Goal: Check status: Check status

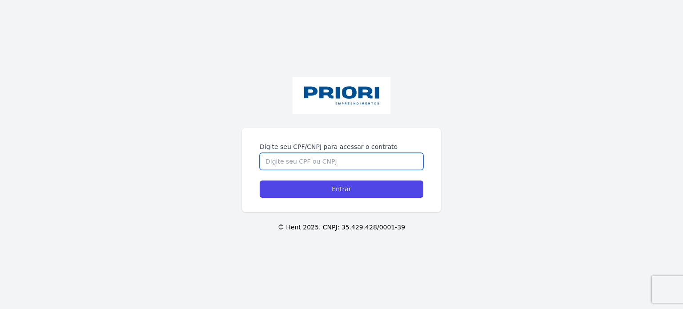
click at [272, 166] on input "Digite seu CPF/CNPJ para acessar o contrato" at bounding box center [342, 161] width 164 height 17
type input "12387373405"
click at [260, 181] on input "Entrar" at bounding box center [342, 189] width 164 height 17
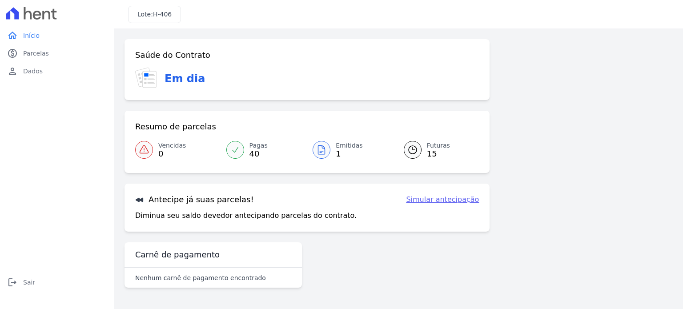
click at [429, 154] on span "15" at bounding box center [438, 153] width 23 height 7
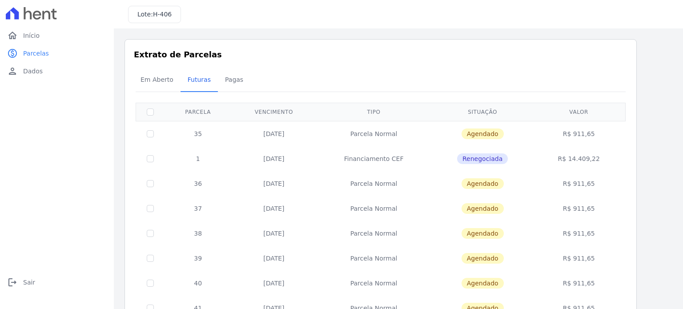
click at [626, 148] on table "Parcela Vencimento Tipo Situação [GEOGRAPHIC_DATA] 35 [DATE] [GEOGRAPHIC_DATA] …" at bounding box center [381, 299] width 490 height 392
click at [653, 156] on div "Listagem de parcelas Baixar PDF Extrato de Parcelas Em [GEOGRAPHIC_DATA] Futura…" at bounding box center [399, 281] width 548 height 485
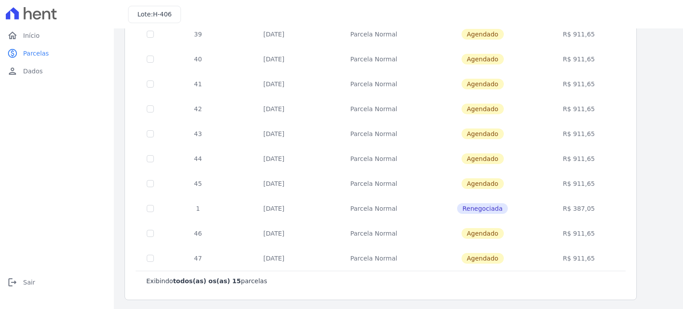
scroll to position [225, 0]
click at [583, 35] on td "R$ 911,65" at bounding box center [579, 33] width 90 height 25
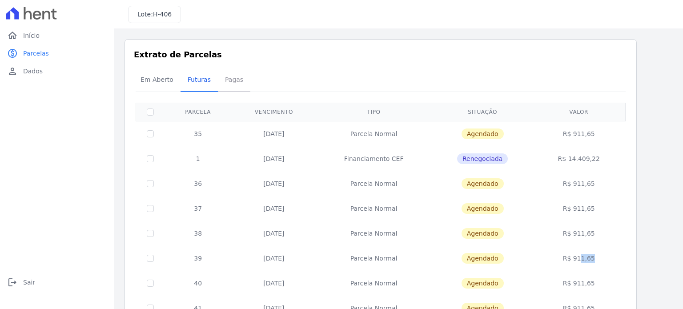
click at [226, 87] on span "Pagas" at bounding box center [234, 80] width 29 height 18
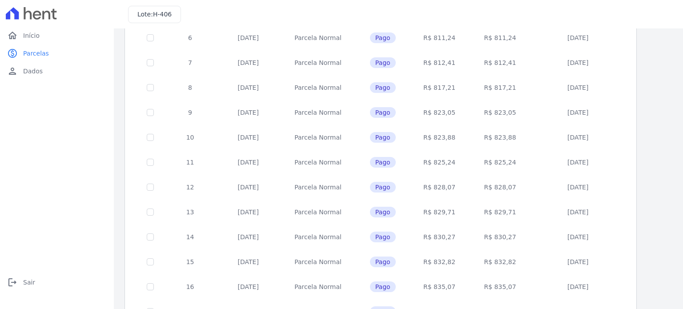
scroll to position [361, 0]
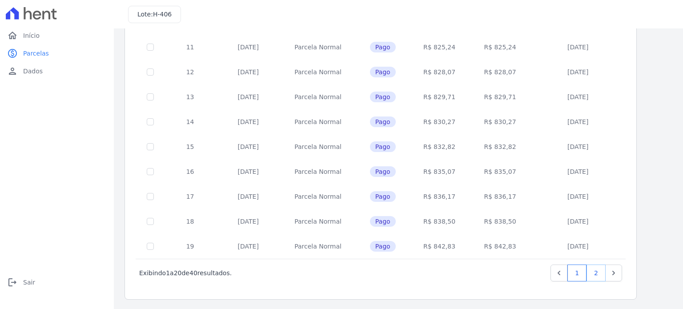
click at [600, 275] on link "2" at bounding box center [596, 273] width 19 height 17
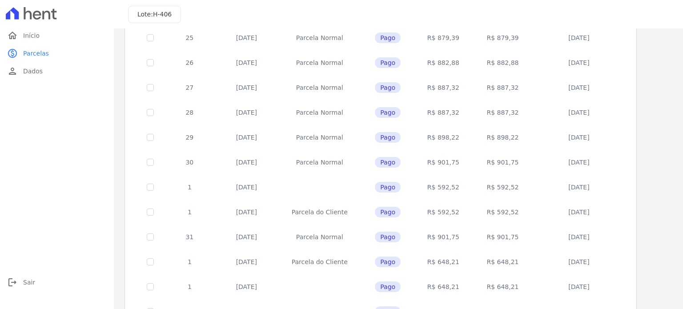
scroll to position [361, 0]
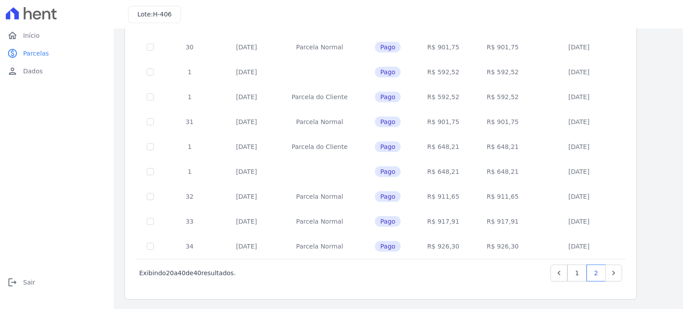
click at [449, 177] on td "R$ 648,21" at bounding box center [443, 171] width 57 height 25
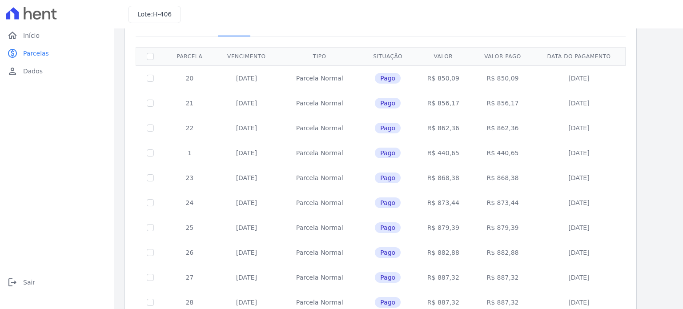
scroll to position [0, 0]
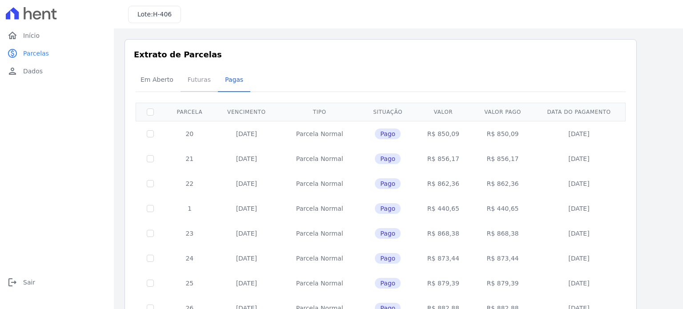
click at [194, 76] on span "Futuras" at bounding box center [199, 80] width 34 height 18
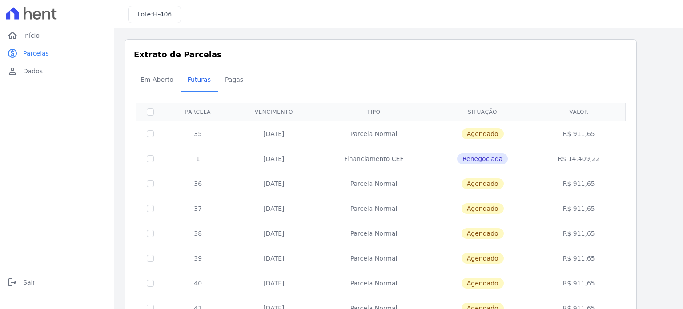
click at [642, 198] on div "Listagem de parcelas Baixar PDF Extrato de Parcelas Em [GEOGRAPHIC_DATA] Futura…" at bounding box center [399, 281] width 548 height 485
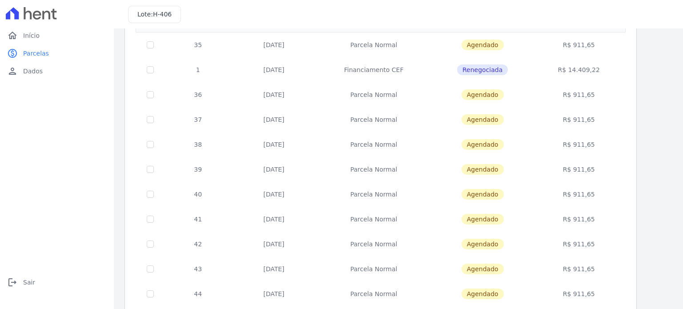
scroll to position [71, 0]
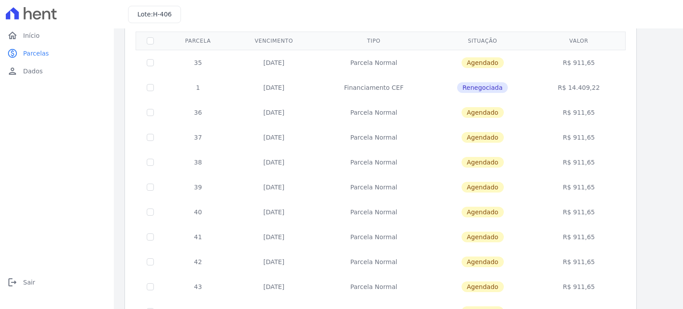
click at [640, 170] on div "Listagem de parcelas Baixar PDF Extrato de Parcelas Em [GEOGRAPHIC_DATA] Futura…" at bounding box center [399, 210] width 548 height 485
click at [395, 122] on td "Parcela Normal" at bounding box center [373, 112] width 115 height 25
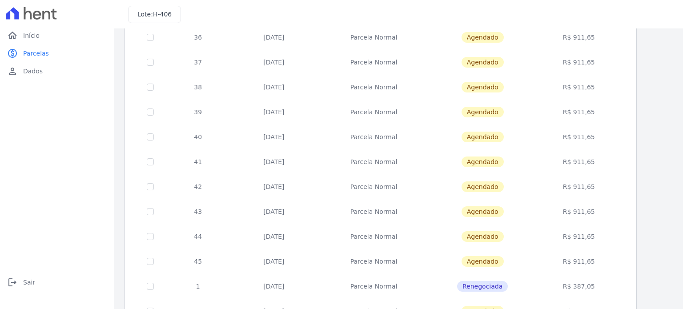
scroll to position [225, 0]
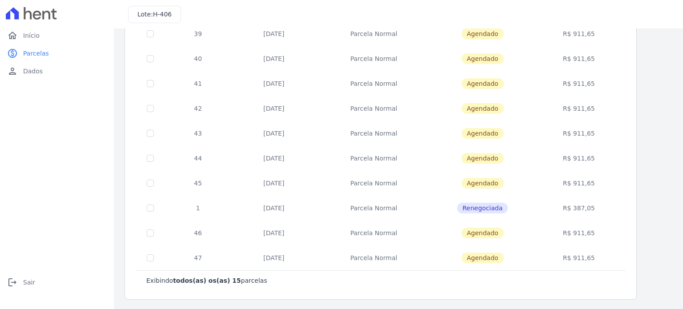
drag, startPoint x: 276, startPoint y: 162, endPoint x: 299, endPoint y: 214, distance: 56.4
click at [299, 214] on tbody "35 [DATE] [GEOGRAPHIC_DATA] [GEOGRAPHIC_DATA] R$ 911,65 1 [DATE] Financiamento …" at bounding box center [381, 83] width 490 height 374
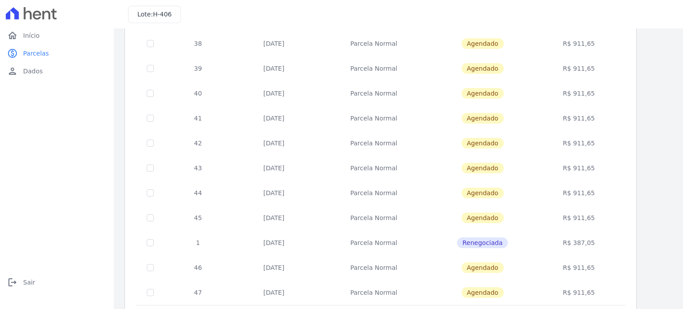
scroll to position [188, 0]
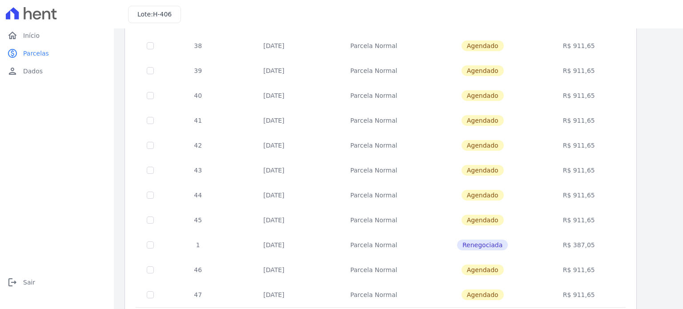
click at [273, 53] on td "[DATE]" at bounding box center [273, 45] width 85 height 25
click at [154, 46] on td at bounding box center [150, 45] width 29 height 25
click at [148, 45] on input "checkbox" at bounding box center [150, 45] width 7 height 7
checkbox input "true"
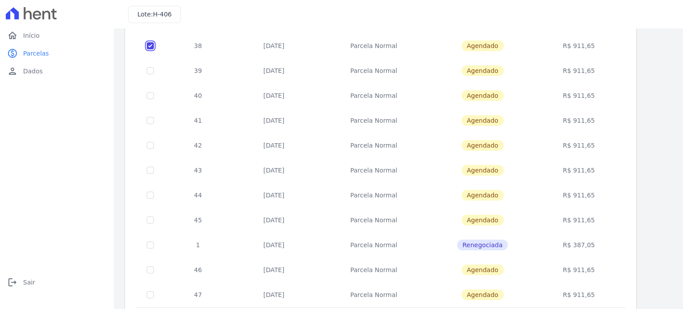
checkbox input "true"
drag, startPoint x: 148, startPoint y: 45, endPoint x: 218, endPoint y: 34, distance: 71.2
click at [218, 34] on td "38" at bounding box center [198, 45] width 67 height 25
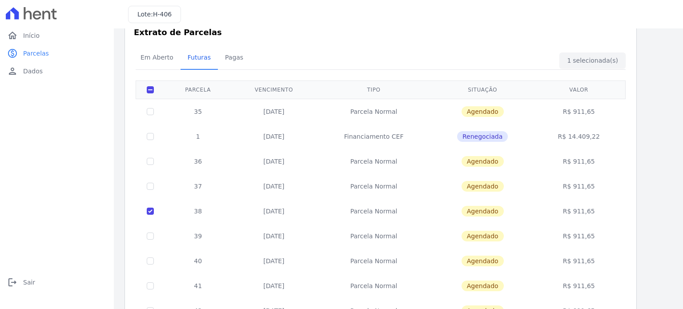
scroll to position [16, 0]
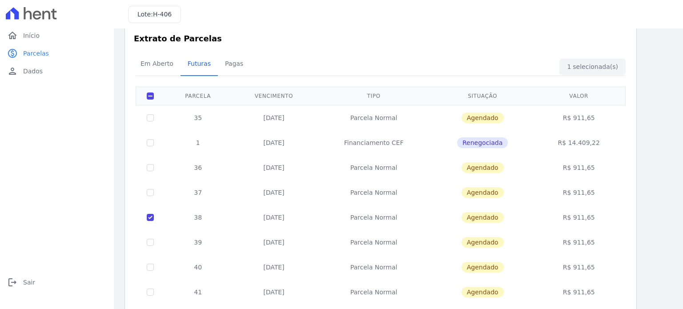
click at [186, 230] on td "39" at bounding box center [198, 242] width 67 height 25
click at [635, 128] on div "Extrato de Parcelas Em [GEOGRAPHIC_DATA] Futuras [GEOGRAPHIC_DATA] 1 selecionad…" at bounding box center [381, 265] width 513 height 485
click at [657, 149] on div "Listagem de parcelas Baixar PDF Extrato de Parcelas Em [GEOGRAPHIC_DATA] Futura…" at bounding box center [399, 265] width 548 height 485
click at [165, 60] on span "Em Aberto" at bounding box center [157, 64] width 44 height 18
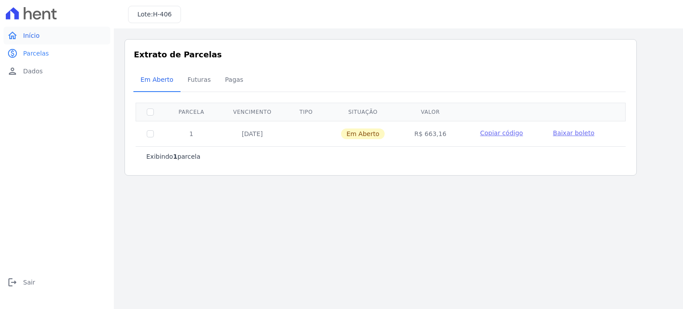
click at [49, 39] on link "home Início" at bounding box center [57, 36] width 107 height 18
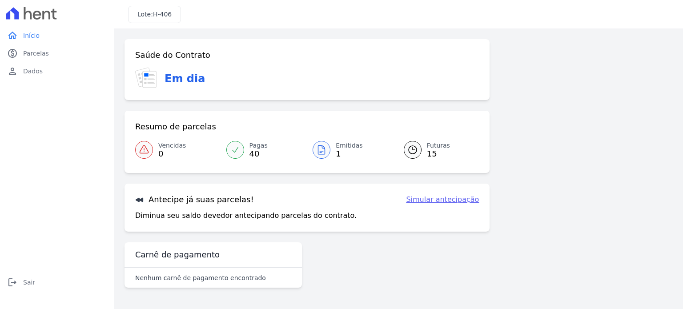
click at [49, 39] on link "home Início" at bounding box center [57, 36] width 107 height 18
click at [483, 275] on div "Saúde do Contrato Em dia Resumo de parcelas Vencidas 0 Pagas 40 Emitidas 1 Futu…" at bounding box center [307, 165] width 365 height 252
